Goal: Task Accomplishment & Management: Use online tool/utility

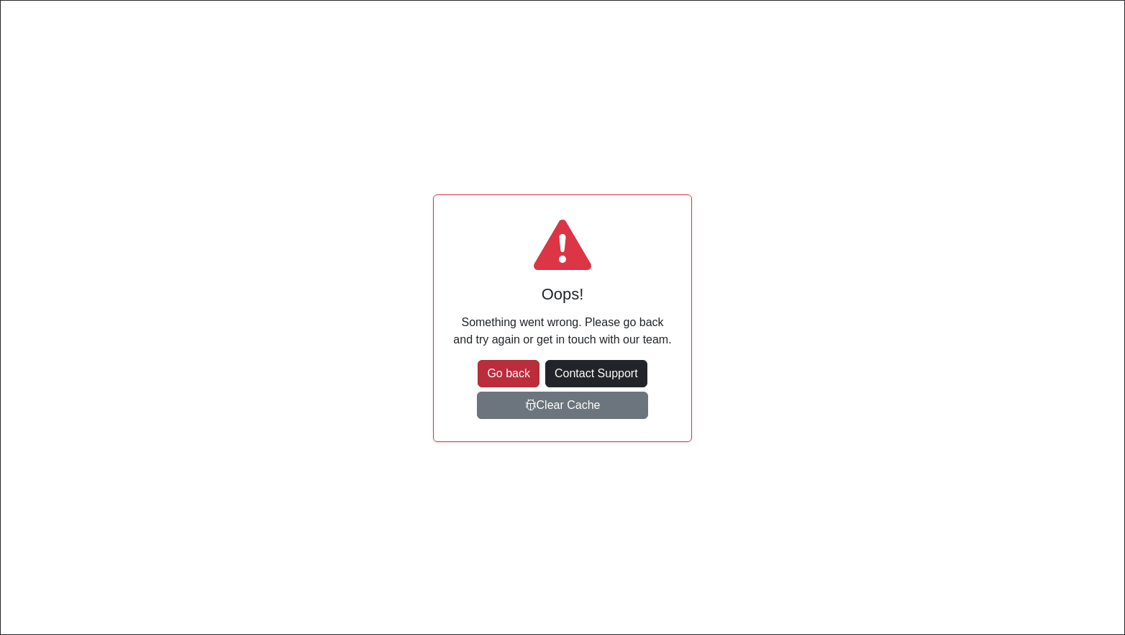
scroll to position [105, 183]
click at [505, 377] on button "Go back" at bounding box center [509, 373] width 62 height 27
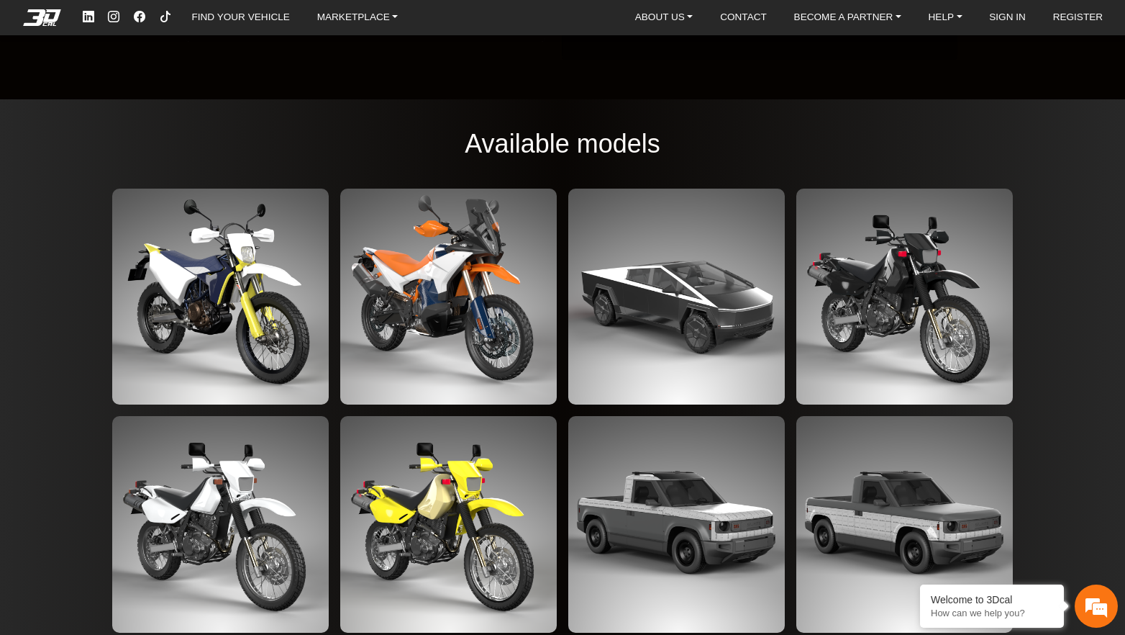
scroll to position [2110, 0]
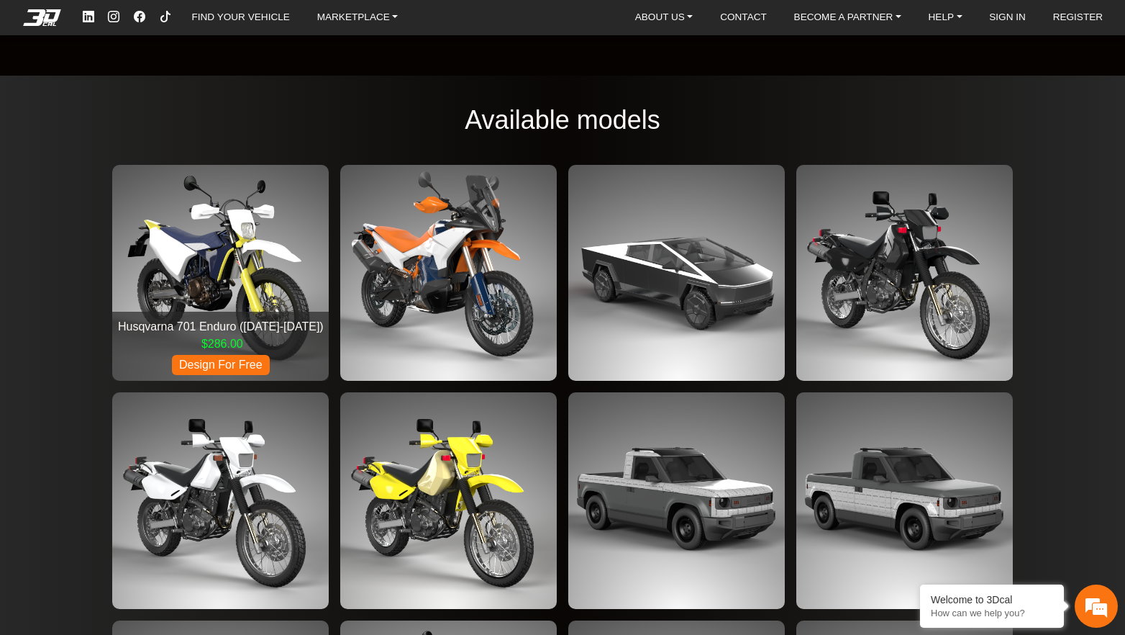
click at [329, 257] on img at bounding box center [220, 273] width 217 height 217
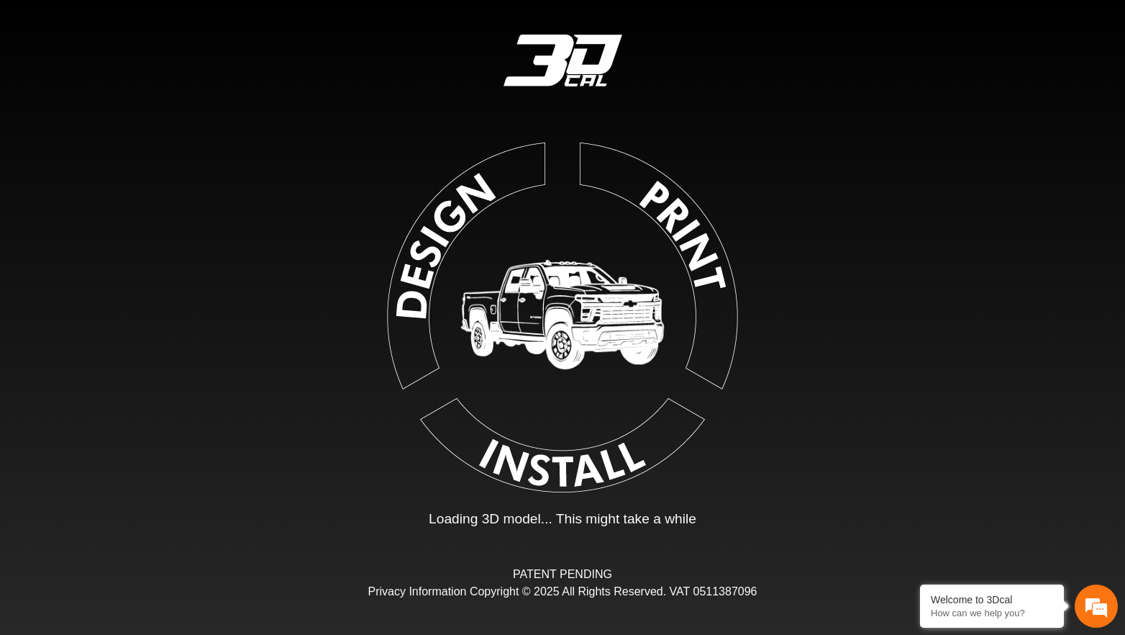
type input "*"
